Goal: Use online tool/utility: Use online tool/utility

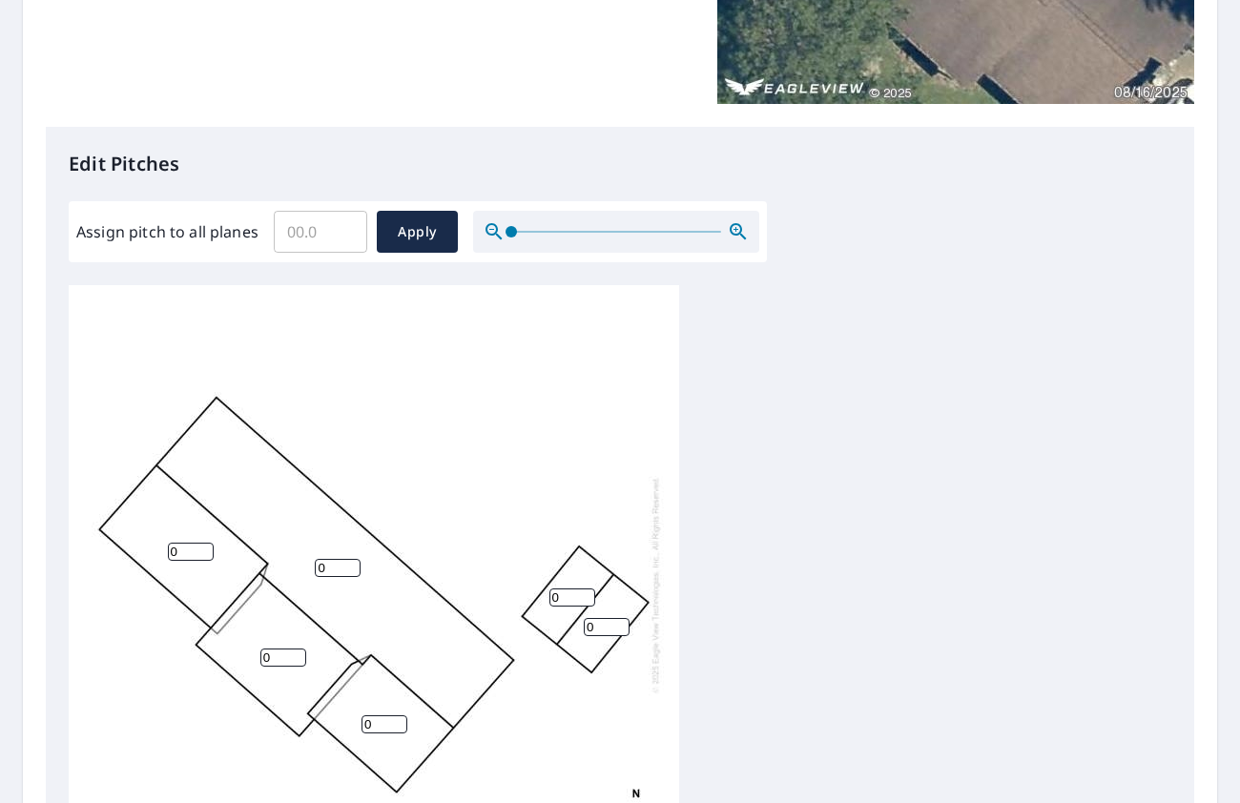
scroll to position [394, 0]
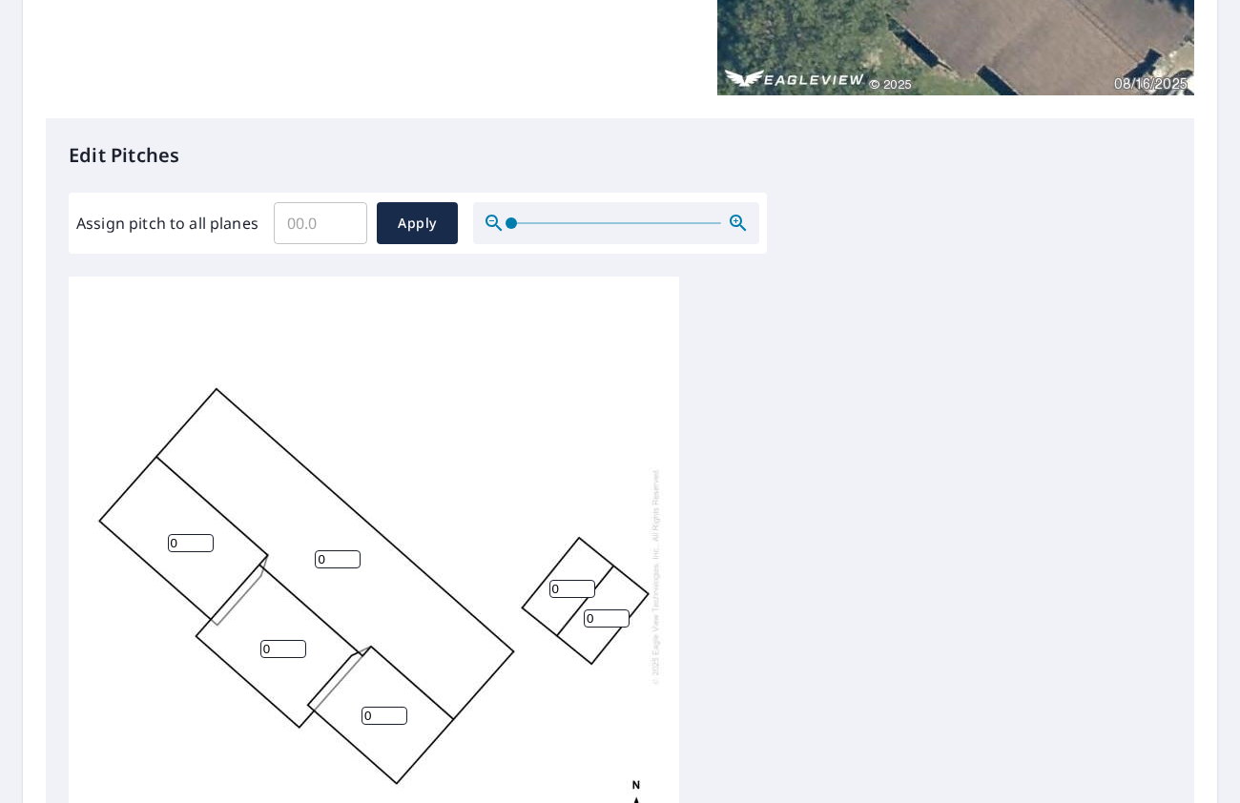
click at [611, 619] on input "0" at bounding box center [607, 618] width 46 height 18
type input "5"
click at [575, 588] on input "0" at bounding box center [572, 589] width 46 height 18
type input "5"
click at [387, 712] on input "0" at bounding box center [384, 716] width 46 height 18
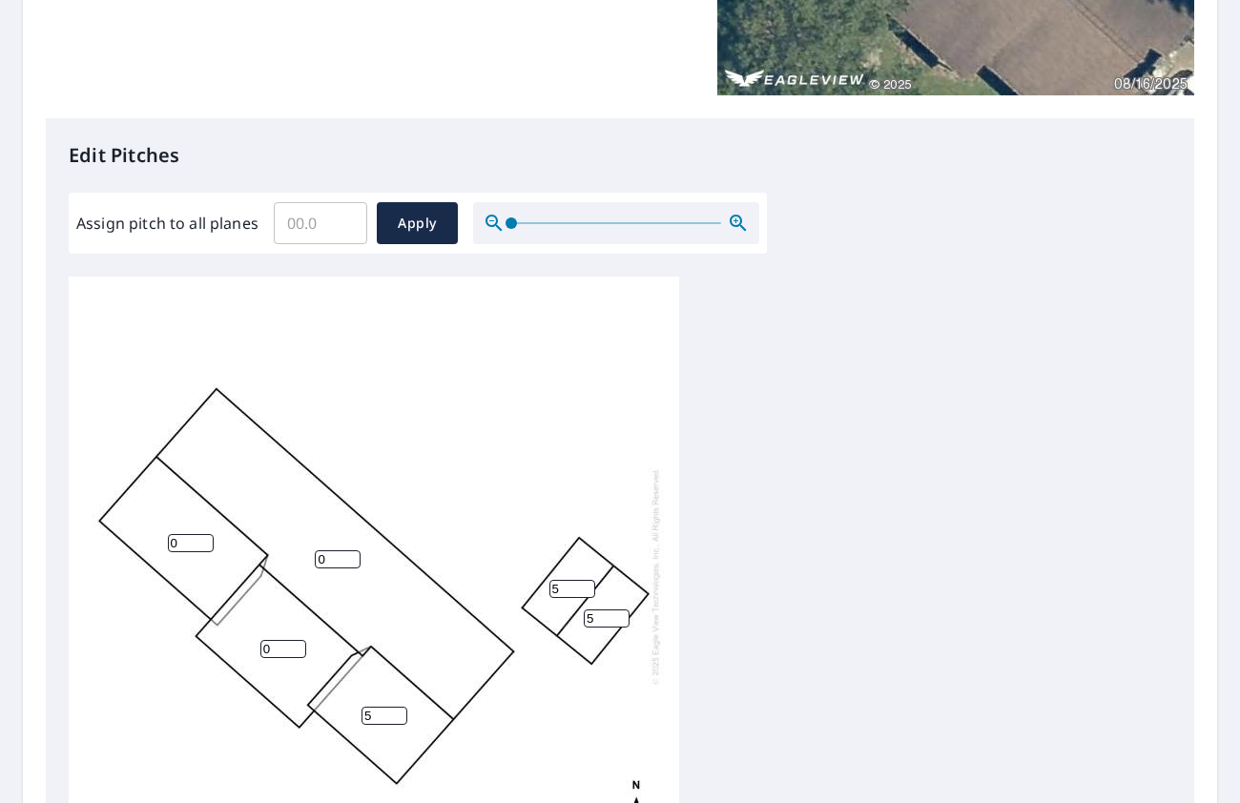
type input "5"
click at [277, 643] on input "0" at bounding box center [283, 649] width 46 height 18
type input "5"
click at [324, 559] on input "0" at bounding box center [338, 559] width 46 height 18
type input "5"
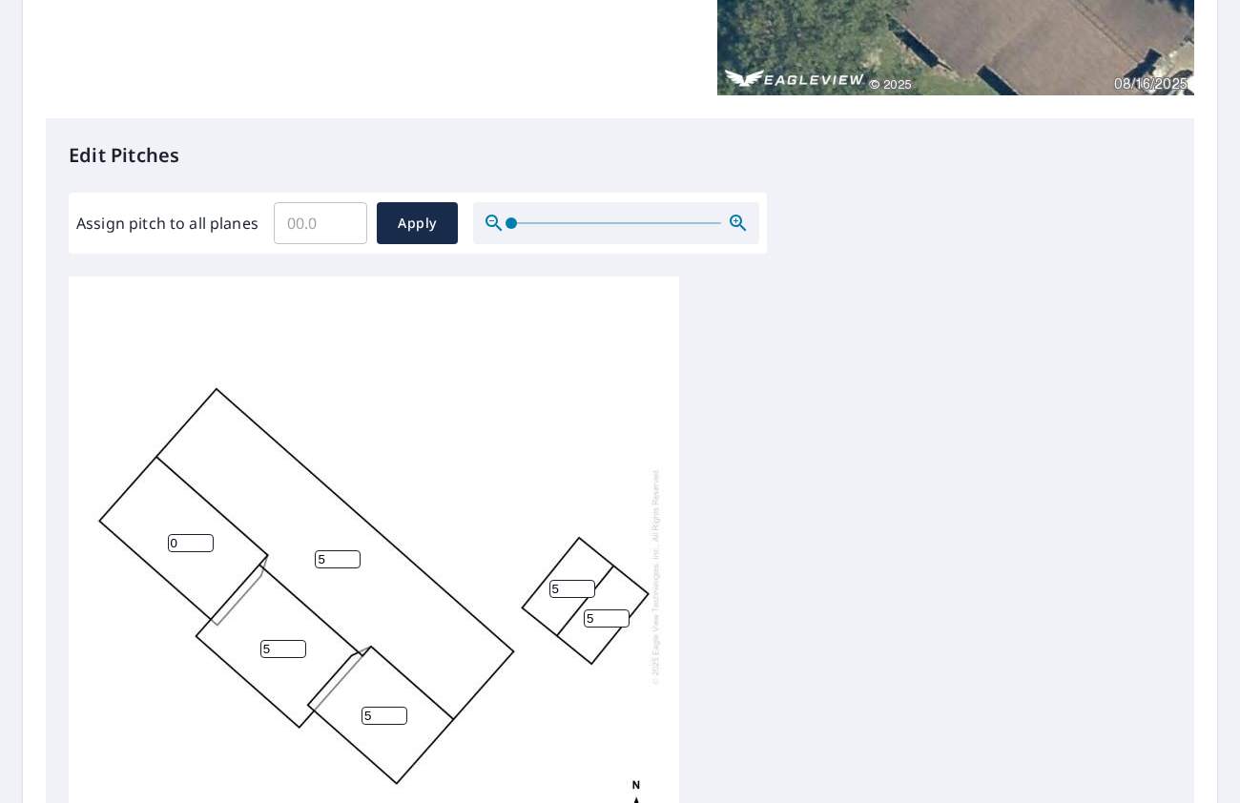
click at [193, 541] on input "0" at bounding box center [191, 543] width 46 height 18
type input "5"
click at [417, 218] on span "Apply" at bounding box center [417, 224] width 51 height 24
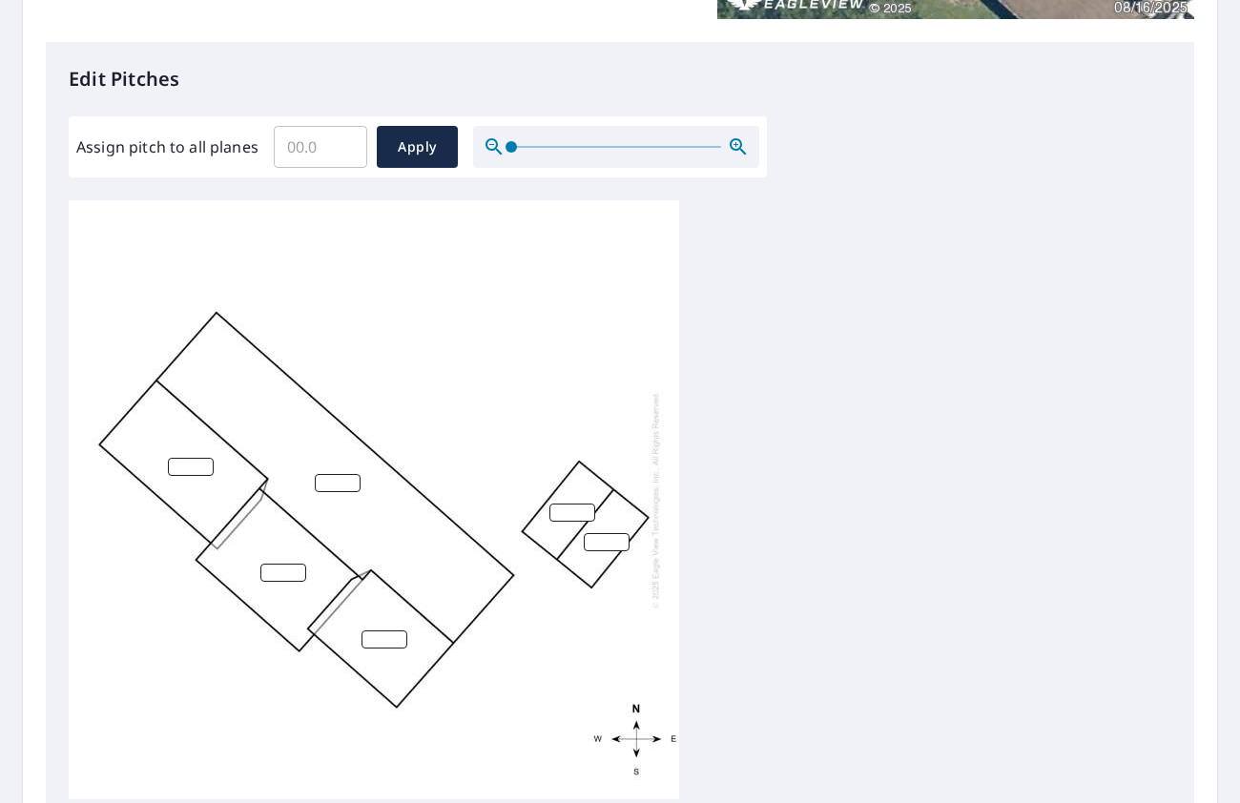
scroll to position [534, 0]
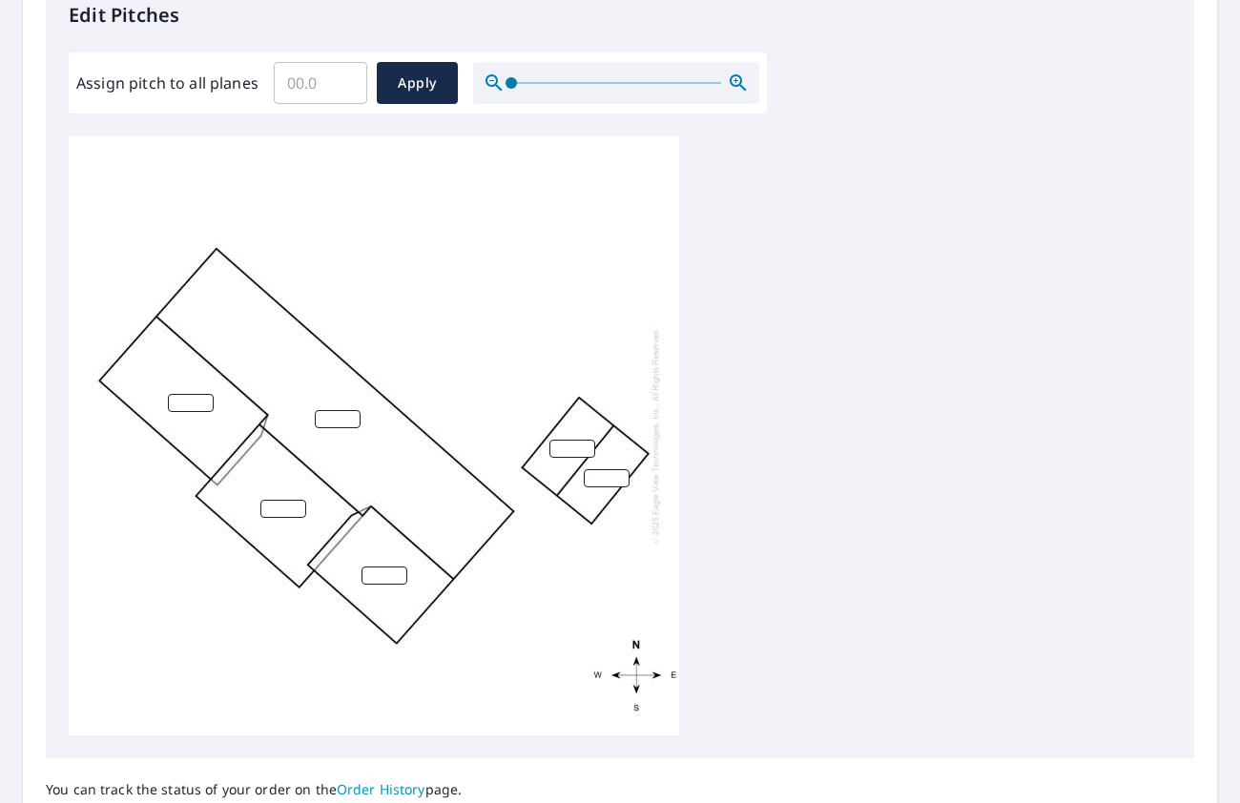
click at [566, 451] on input "number" at bounding box center [572, 449] width 46 height 18
type input "5"
click at [595, 481] on input "number" at bounding box center [607, 478] width 46 height 18
type input "4"
type input "5"
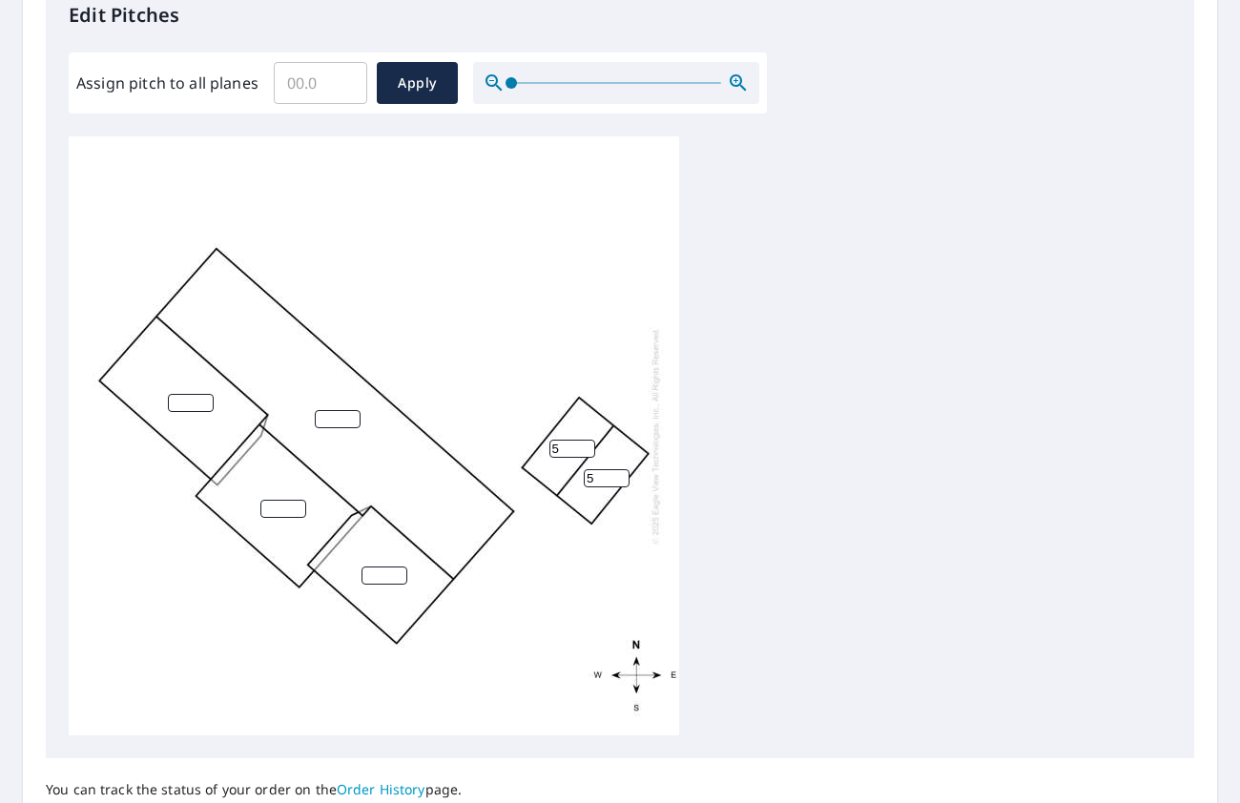
click at [387, 577] on input "number" at bounding box center [384, 575] width 46 height 18
type input "5"
click at [282, 503] on input "number" at bounding box center [283, 509] width 46 height 18
type input "5"
click at [328, 418] on input "number" at bounding box center [338, 419] width 46 height 18
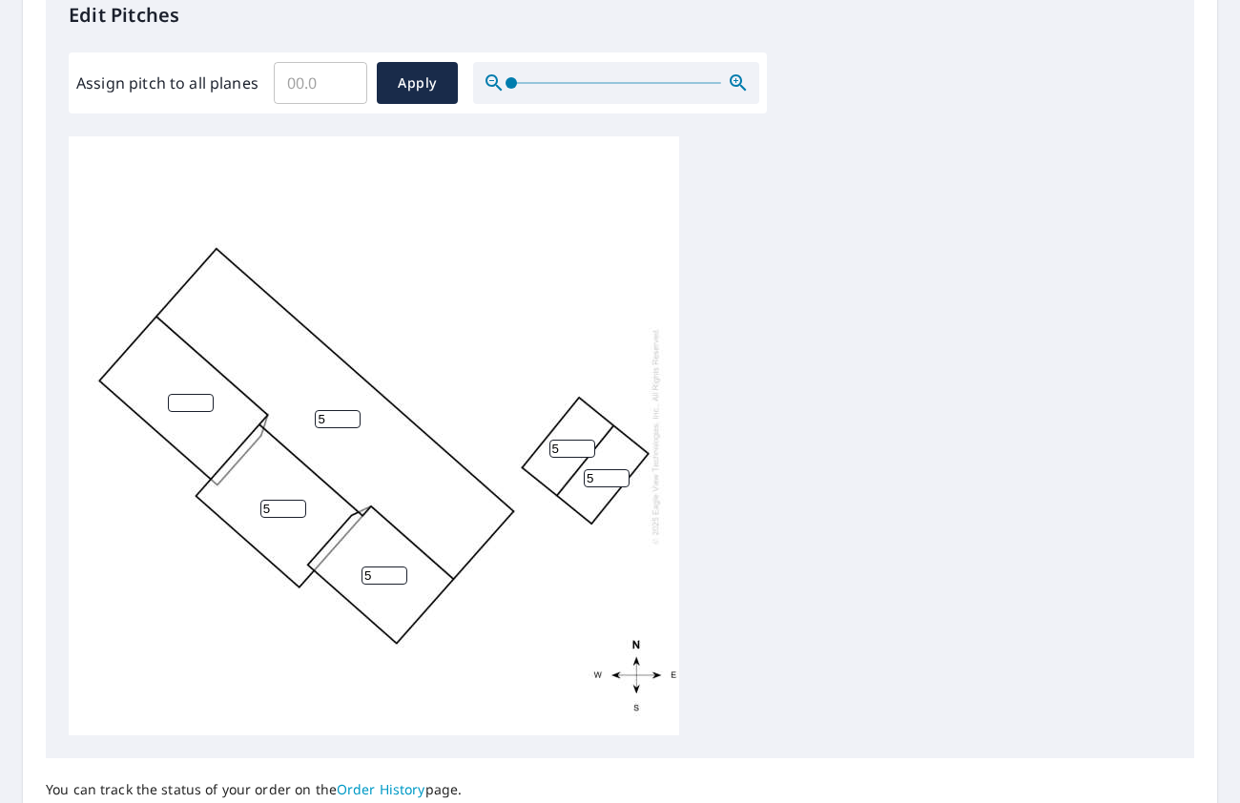
type input "5"
click at [193, 403] on input "number" at bounding box center [191, 403] width 46 height 18
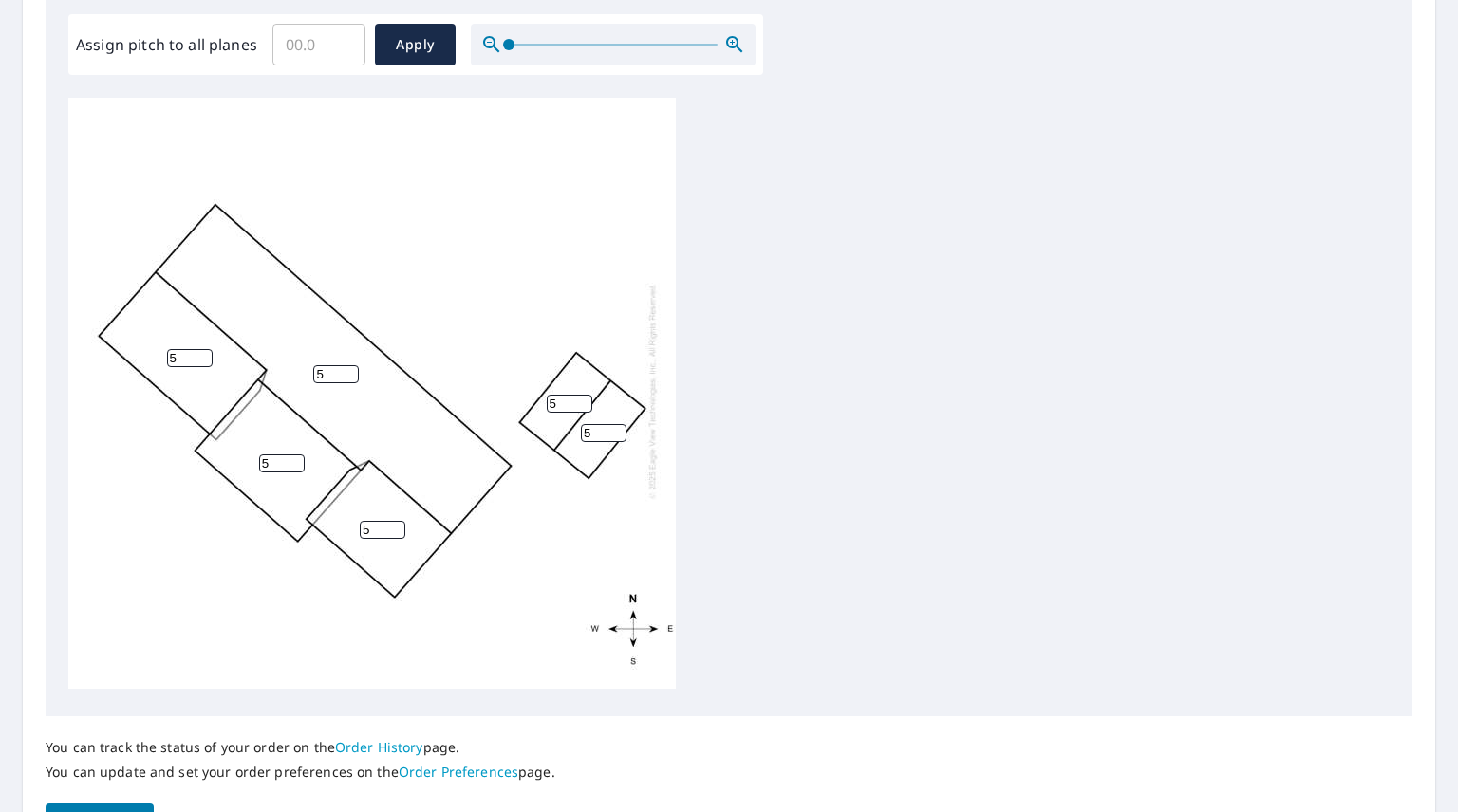
scroll to position [689, 0]
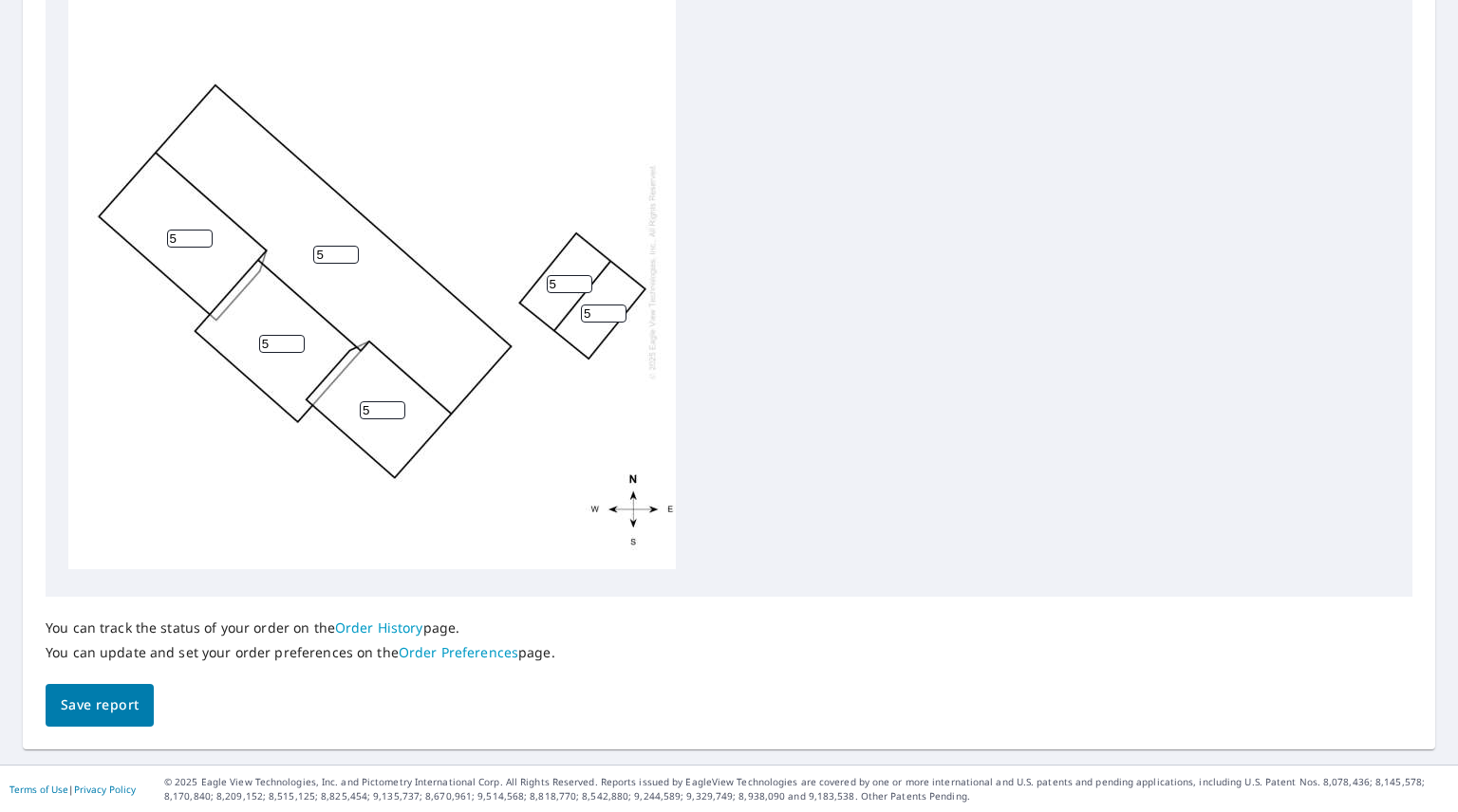
type input "5"
click at [104, 706] on span "Save report" at bounding box center [100, 706] width 78 height 24
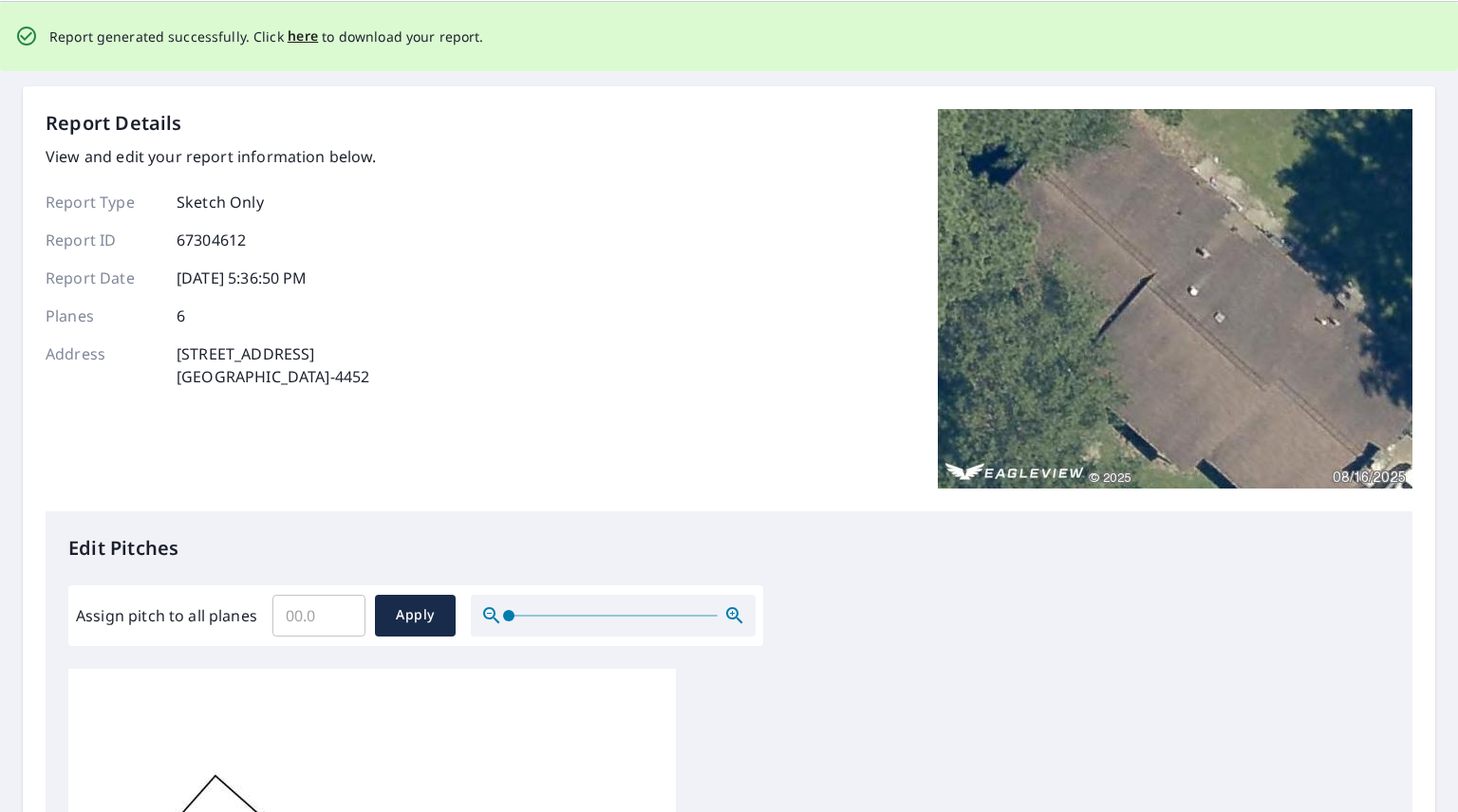
scroll to position [0, 0]
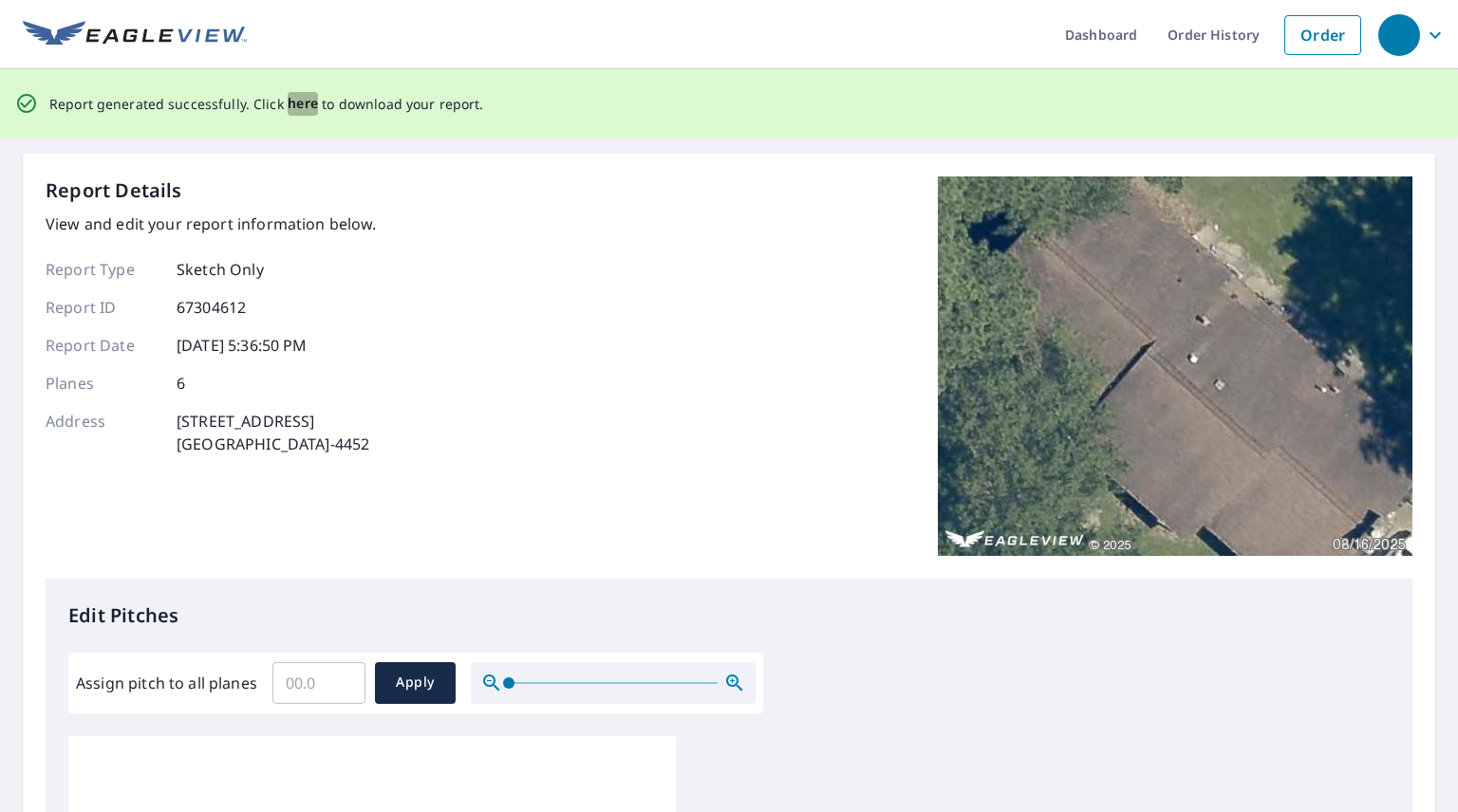
click at [294, 101] on span "here" at bounding box center [303, 103] width 31 height 24
